Goal: Transaction & Acquisition: Purchase product/service

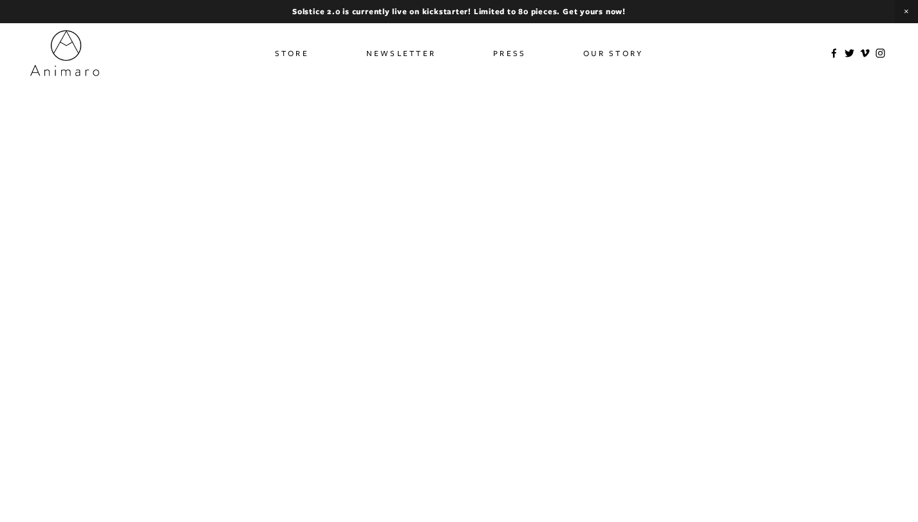
click at [279, 55] on link "Store" at bounding box center [292, 53] width 34 height 19
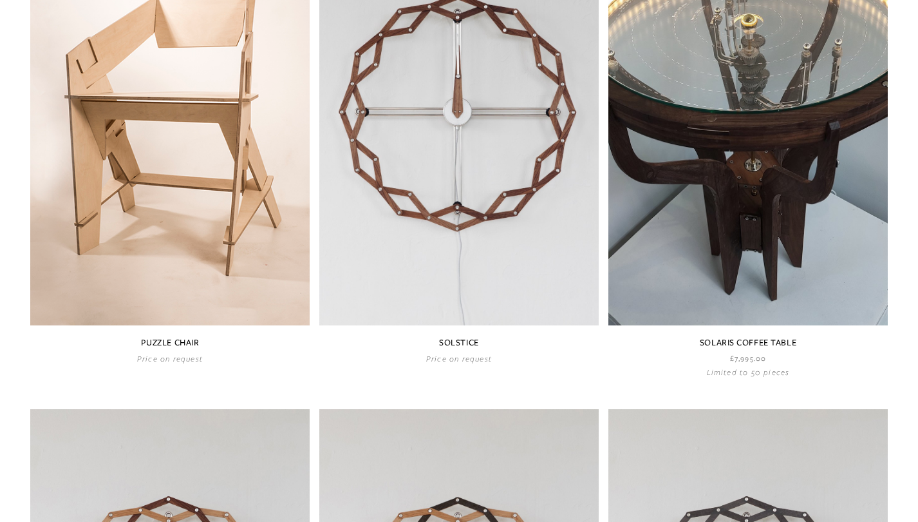
scroll to position [759, 0]
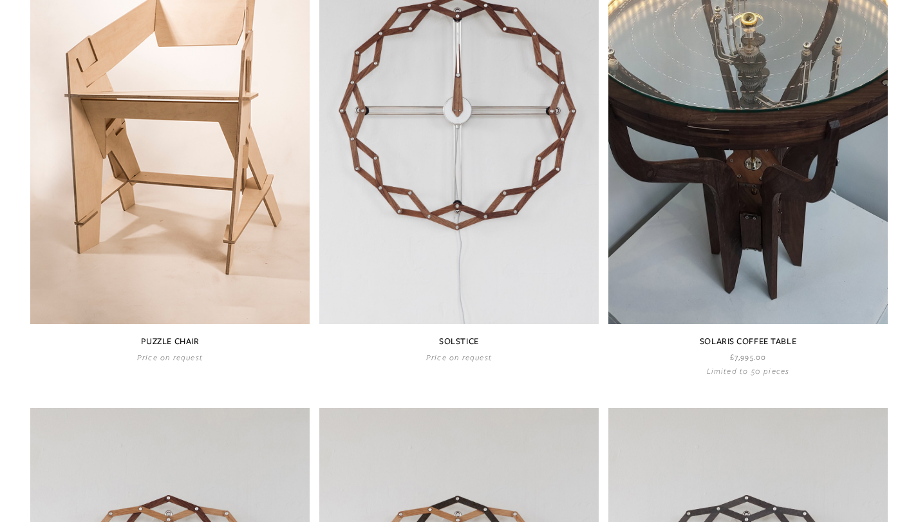
click at [776, 165] on link at bounding box center [747, 140] width 279 height 471
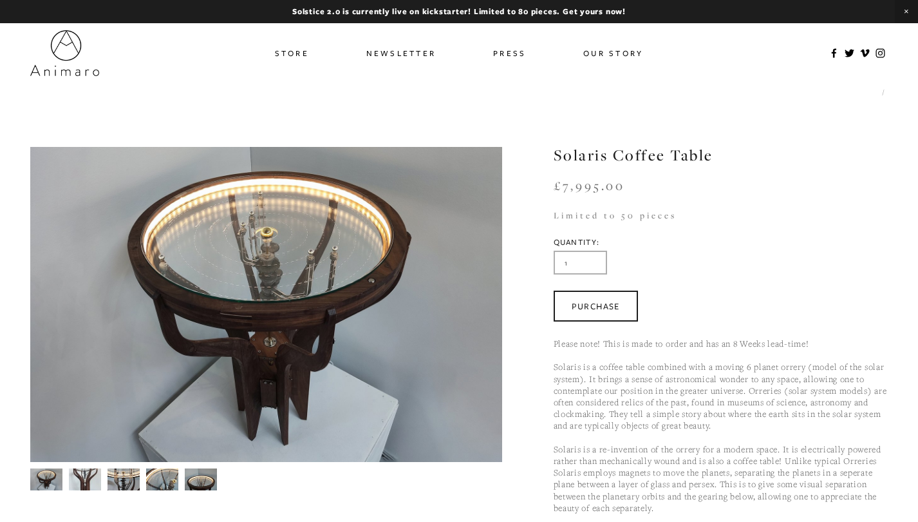
click at [95, 476] on img at bounding box center [85, 479] width 32 height 44
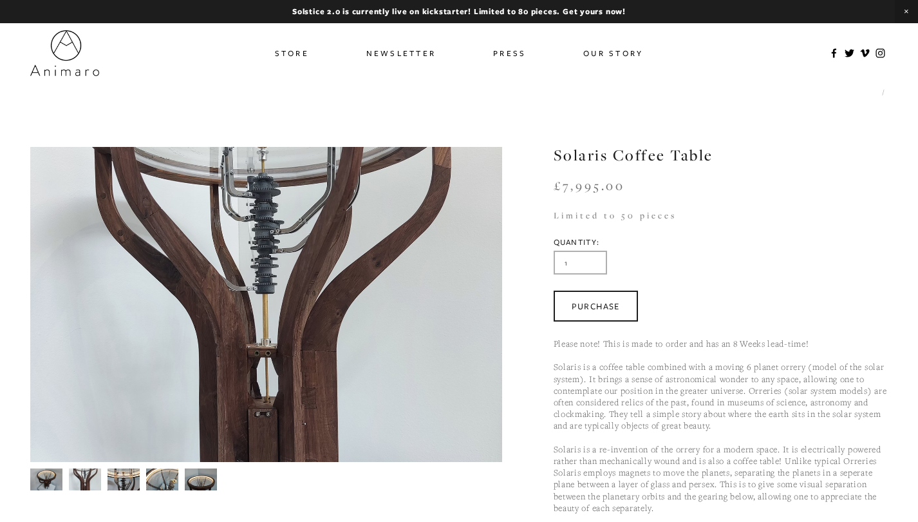
click at [108, 475] on img at bounding box center [124, 478] width 32 height 44
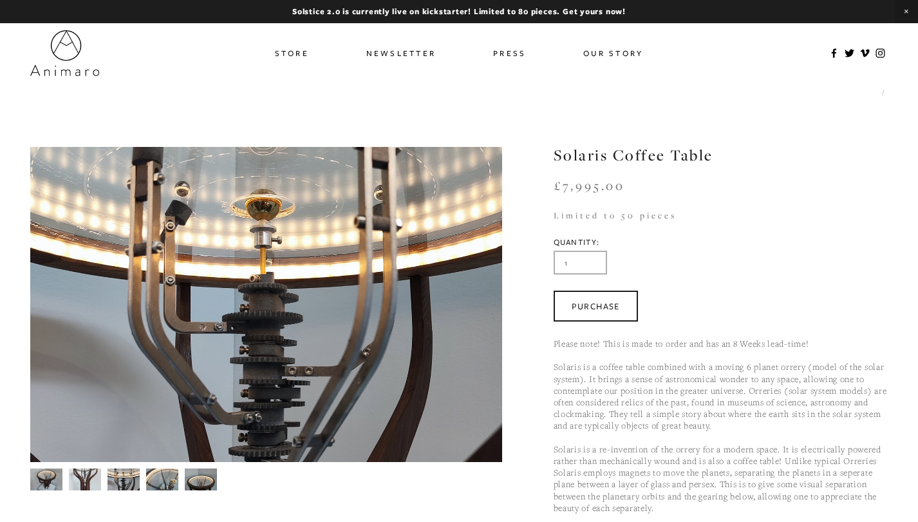
click at [167, 487] on img at bounding box center [162, 479] width 32 height 24
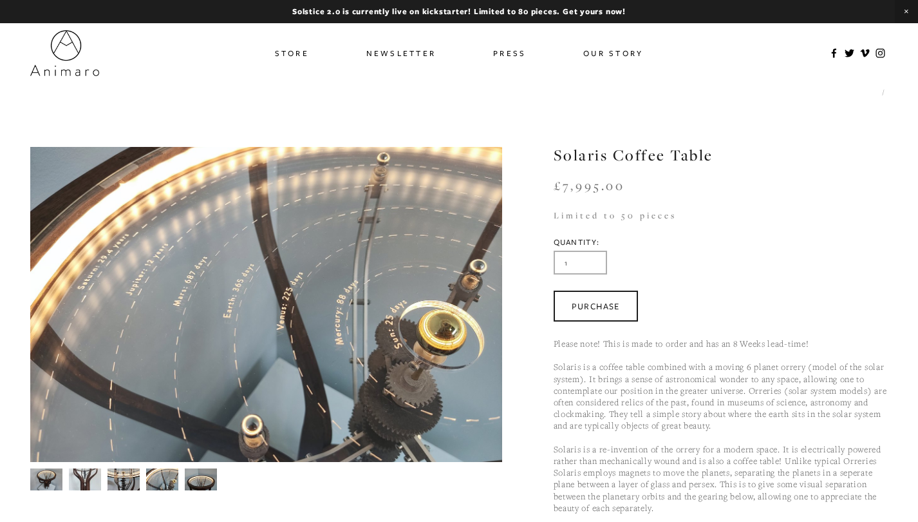
click at [187, 480] on img at bounding box center [201, 479] width 32 height 24
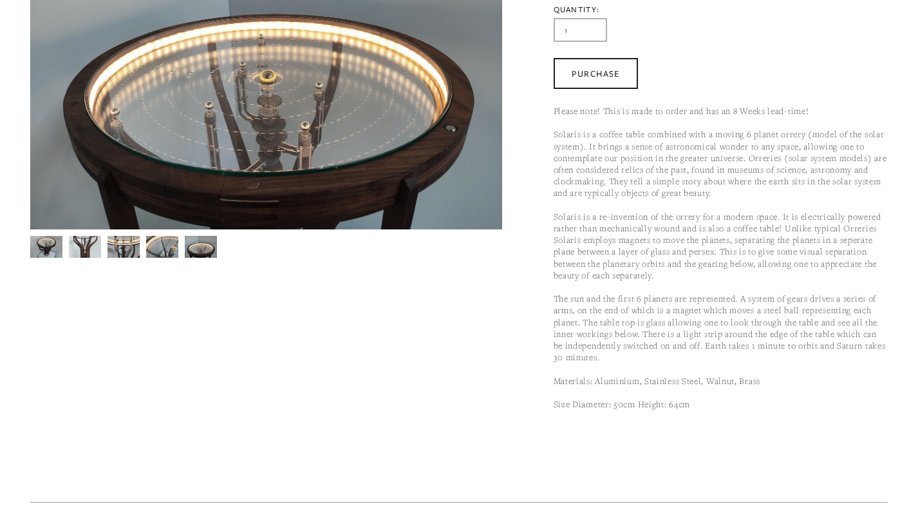
scroll to position [233, 0]
click at [93, 245] on img at bounding box center [85, 246] width 32 height 44
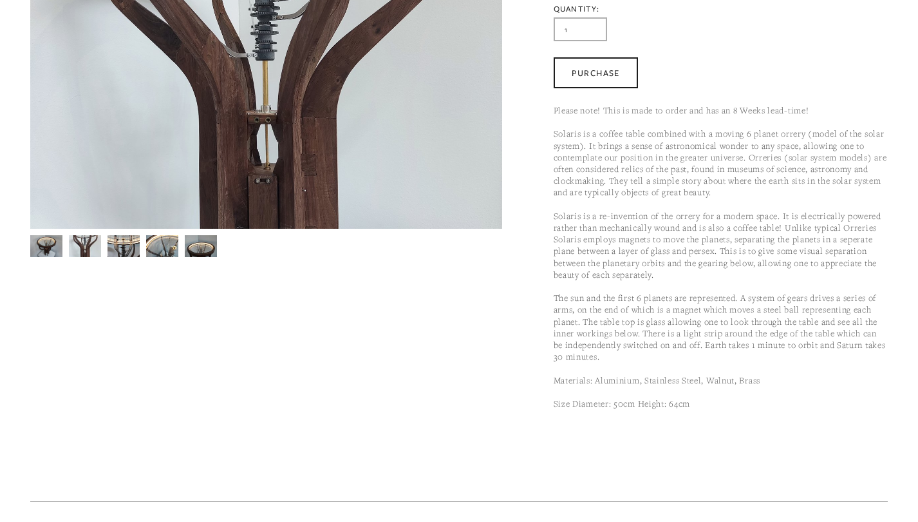
click at [116, 252] on img at bounding box center [124, 245] width 32 height 44
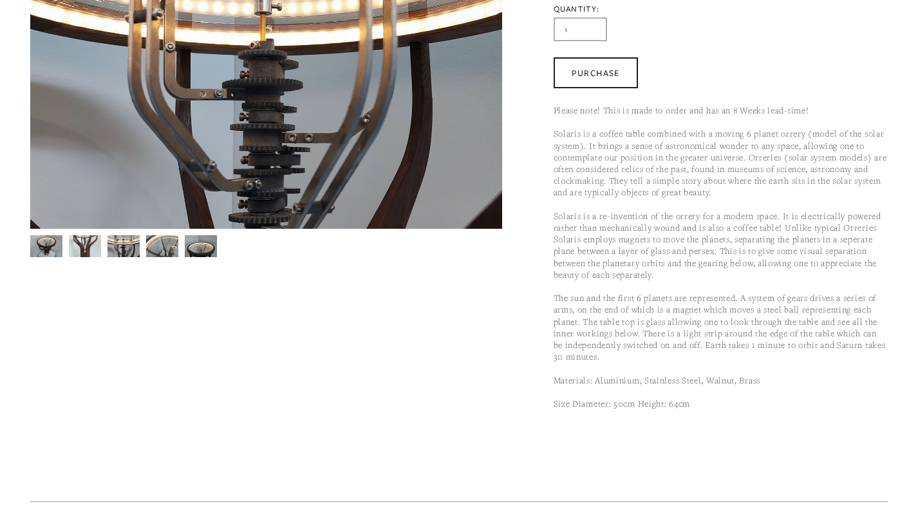
click at [152, 255] on img at bounding box center [162, 246] width 32 height 24
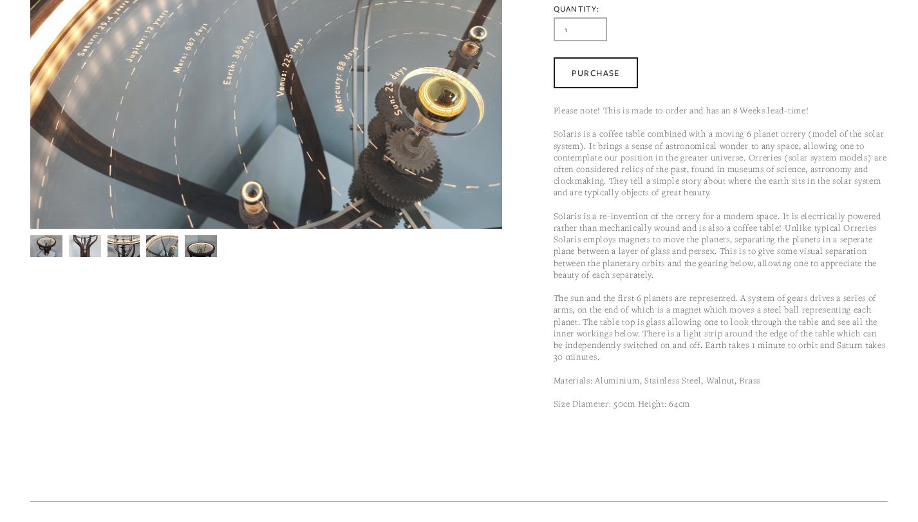
click at [154, 243] on img at bounding box center [162, 246] width 32 height 24
click at [124, 247] on img at bounding box center [124, 245] width 32 height 44
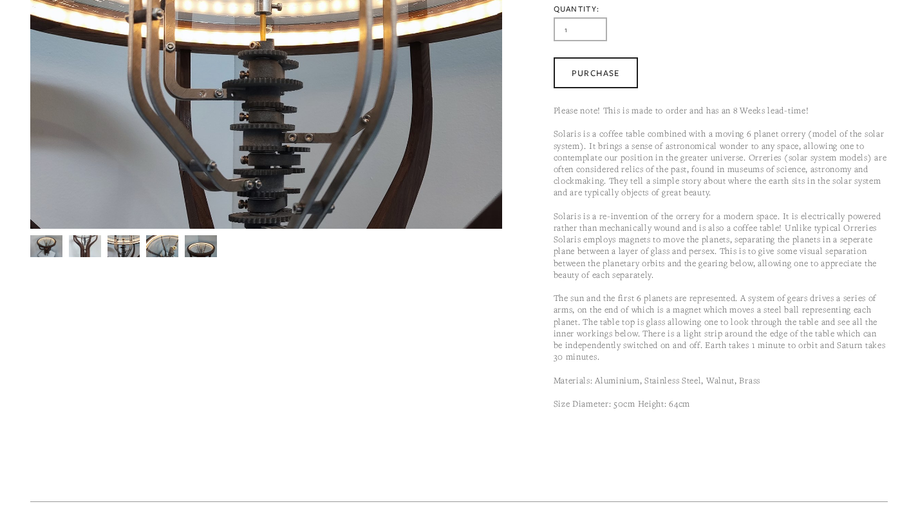
click at [101, 246] on div at bounding box center [263, 243] width 478 height 28
click at [53, 253] on img at bounding box center [46, 246] width 32 height 22
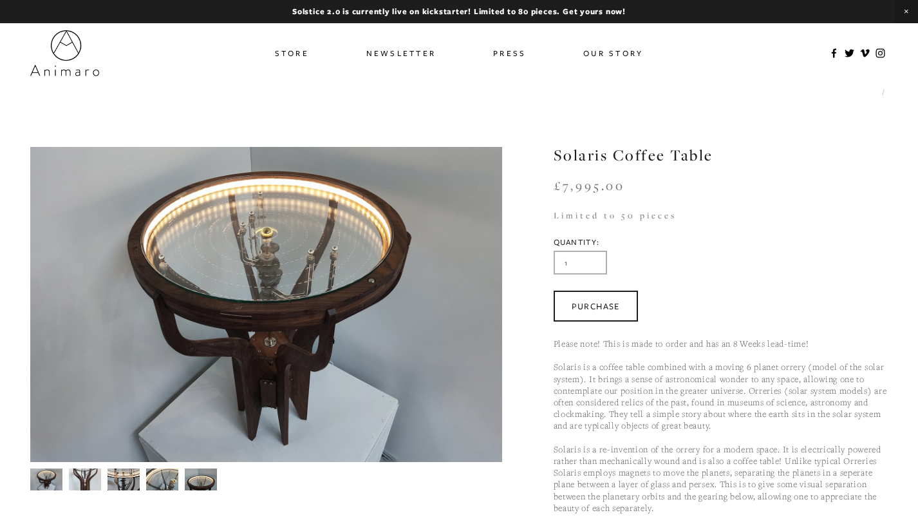
scroll to position [0, 0]
